Goal: Task Accomplishment & Management: Manage account settings

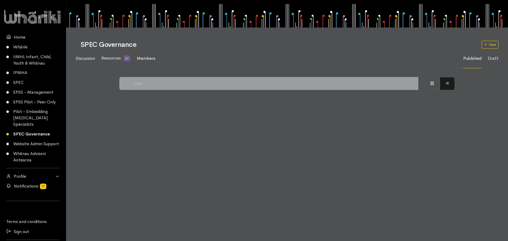
click at [147, 60] on span "Members" at bounding box center [146, 59] width 19 height 6
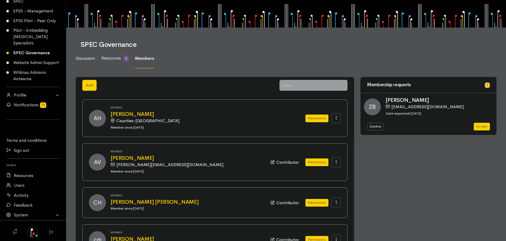
scroll to position [90, 0]
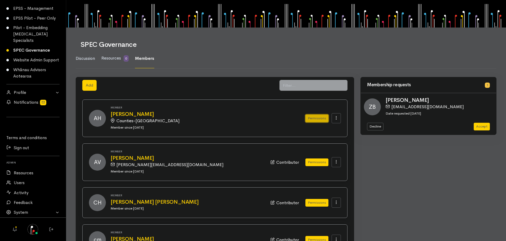
click at [313, 119] on button "Permissions" at bounding box center [316, 119] width 23 height 8
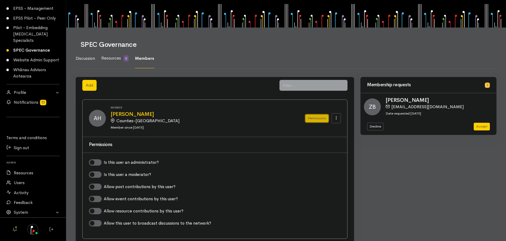
click at [313, 118] on button "Permissions" at bounding box center [316, 119] width 23 height 8
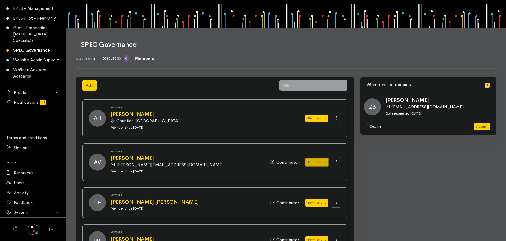
click at [316, 162] on button "Permissions" at bounding box center [316, 163] width 23 height 8
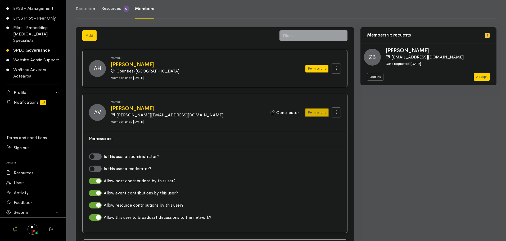
scroll to position [79, 0]
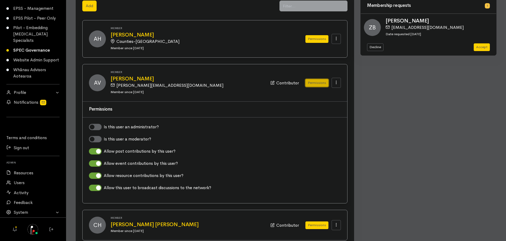
click at [314, 83] on button "Permissions" at bounding box center [316, 83] width 23 height 8
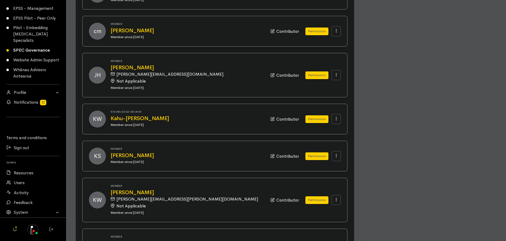
scroll to position [212, 0]
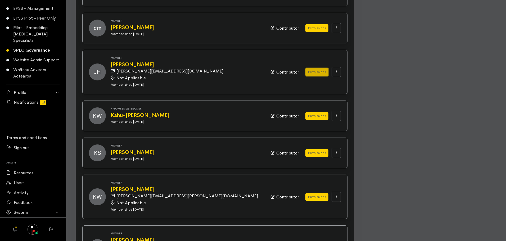
click at [315, 72] on button "Permissions" at bounding box center [316, 72] width 23 height 8
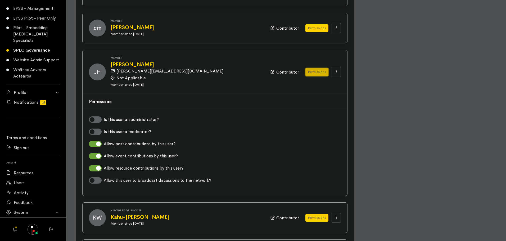
click at [315, 72] on button "Permissions" at bounding box center [316, 72] width 23 height 8
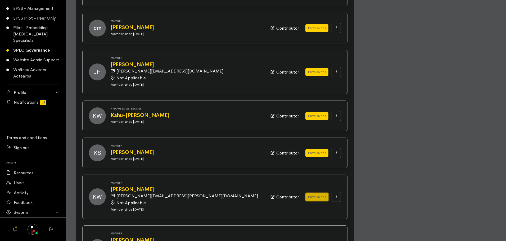
click at [313, 194] on button "Permissions" at bounding box center [316, 197] width 23 height 8
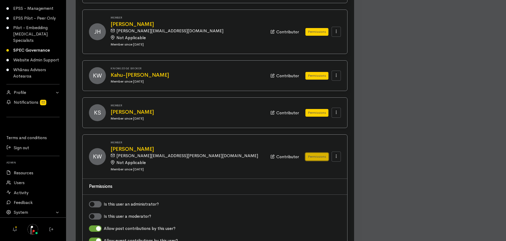
scroll to position [318, 0]
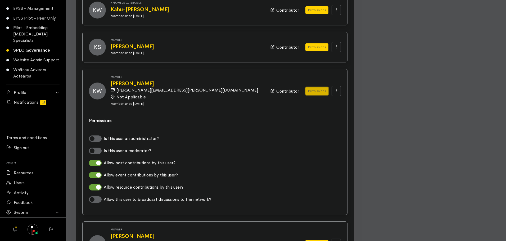
click at [314, 91] on button "Permissions" at bounding box center [316, 91] width 23 height 8
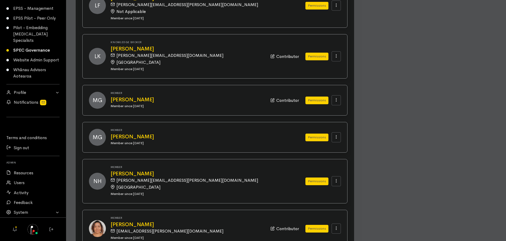
scroll to position [476, 0]
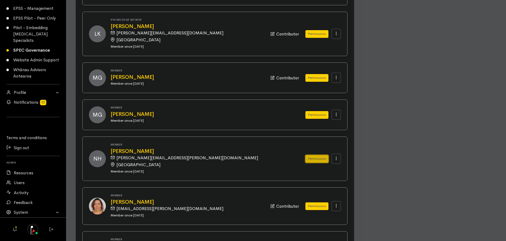
click at [320, 161] on button "Permissions" at bounding box center [316, 159] width 23 height 8
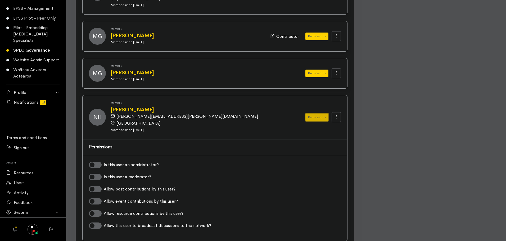
scroll to position [556, 0]
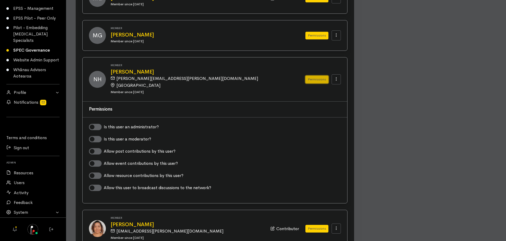
click at [319, 80] on button "Permissions" at bounding box center [316, 80] width 23 height 8
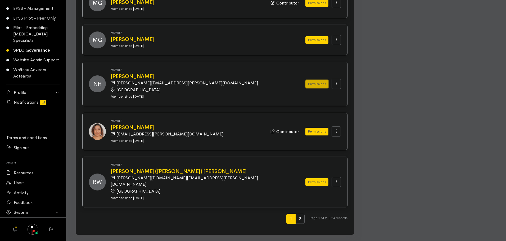
scroll to position [545, 0]
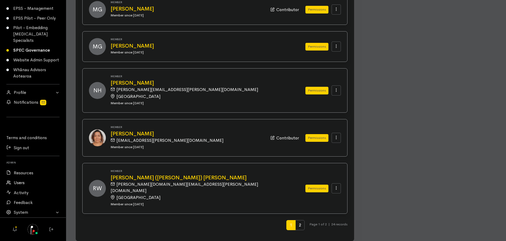
click at [17, 183] on link "Users" at bounding box center [33, 183] width 66 height 10
